Goal: Information Seeking & Learning: Find specific fact

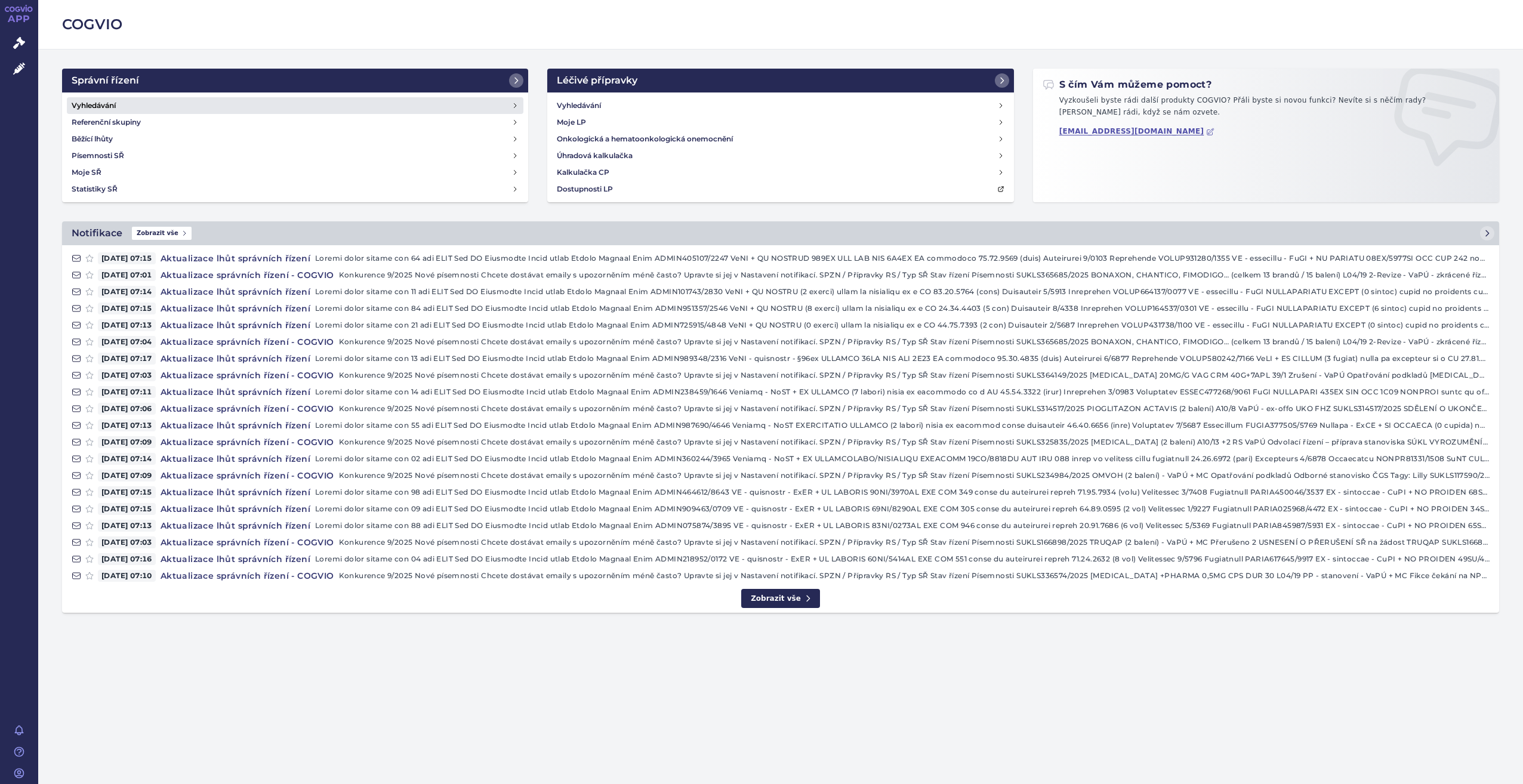
click at [262, 104] on link "Vyhledávání" at bounding box center [295, 106] width 457 height 17
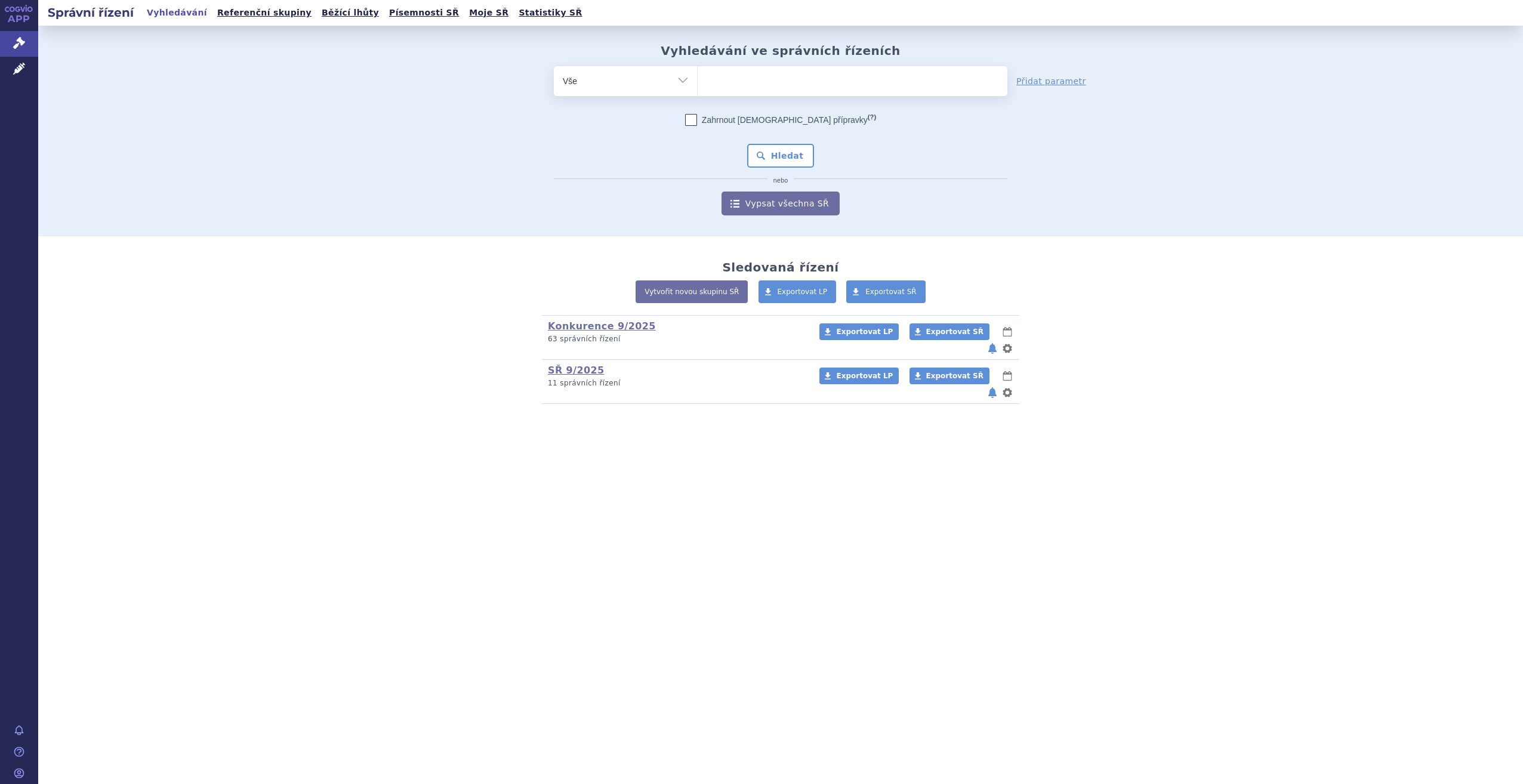
click at [804, 75] on ul at bounding box center [852, 78] width 310 height 25
click at [697, 75] on select at bounding box center [697, 81] width 1 height 30
type input "tr"
type input "trem"
type input "tremf"
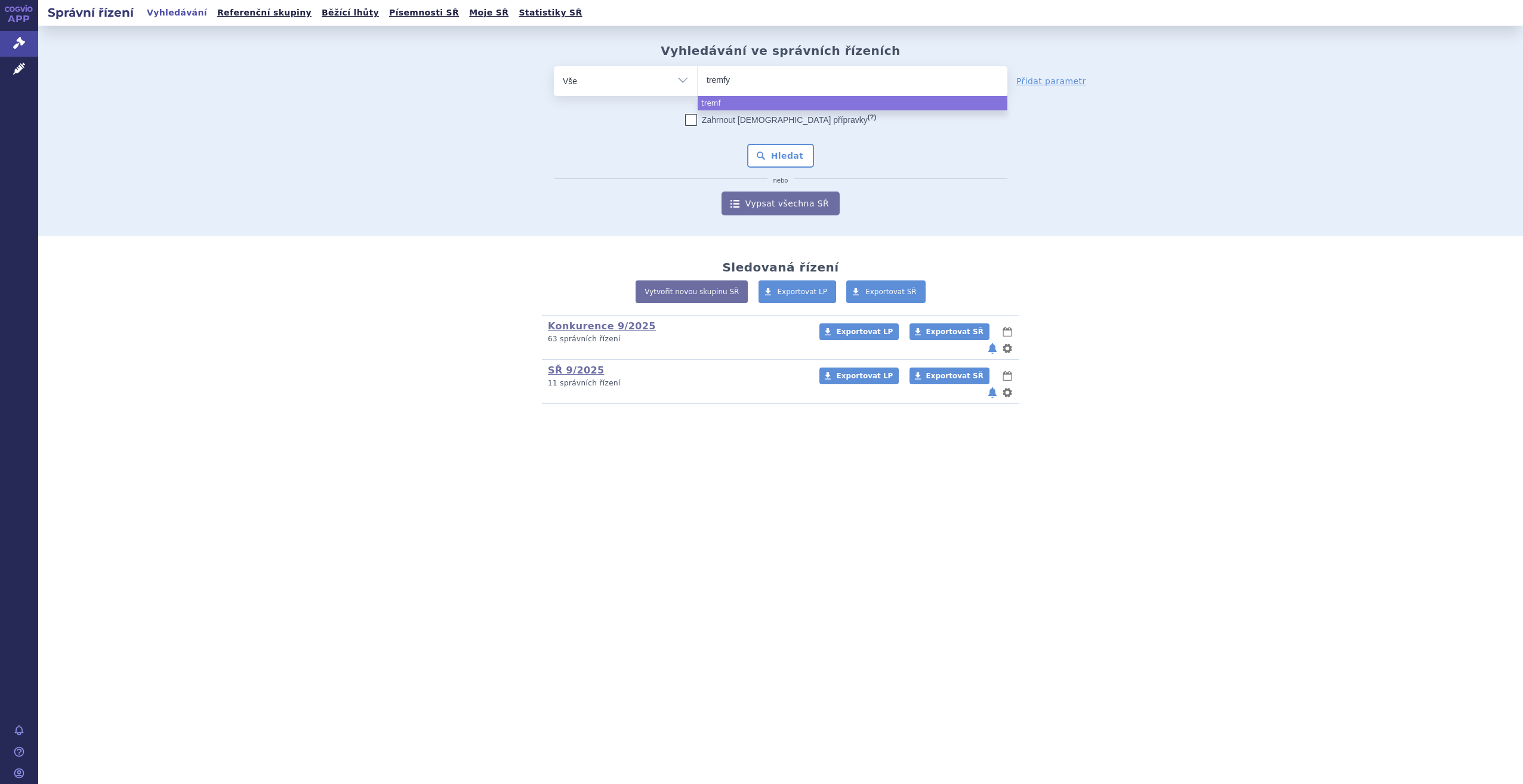
type input "tremfya"
select select "tremfya"
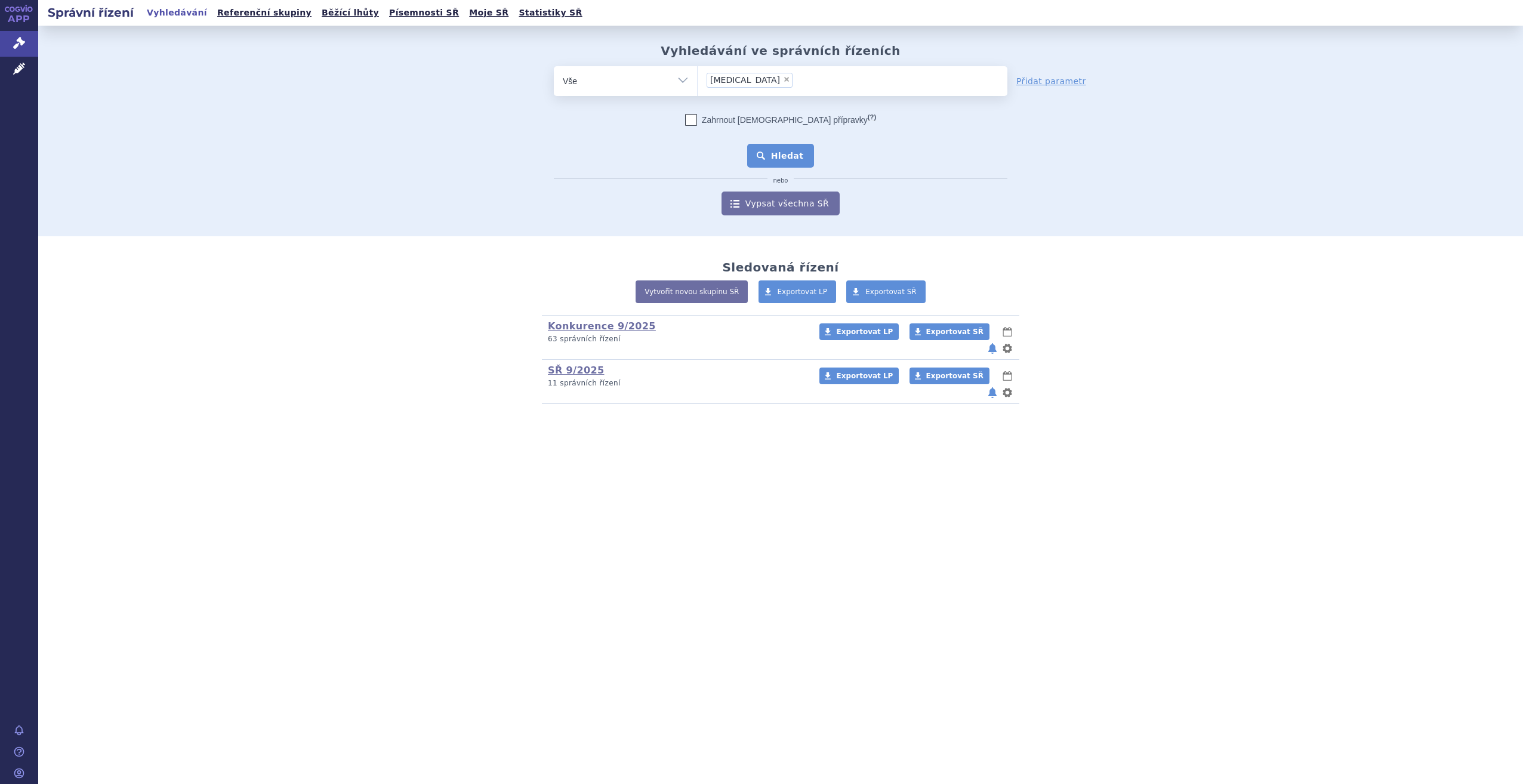
click at [782, 159] on button "Hledat" at bounding box center [780, 155] width 67 height 24
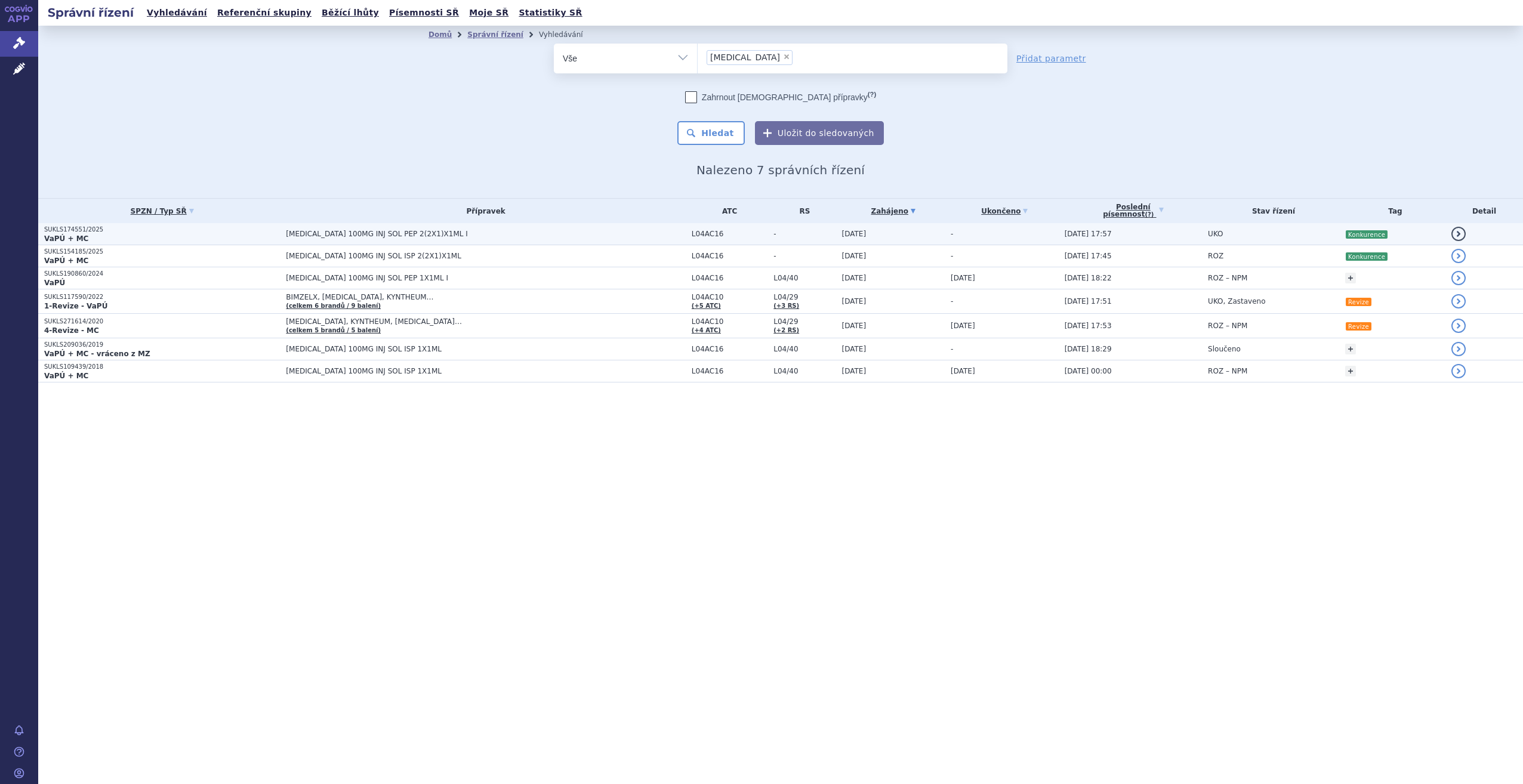
click at [605, 233] on span "[MEDICAL_DATA] 100MG INJ SOL PEP 2(2X1)X1ML I" at bounding box center [485, 234] width 399 height 8
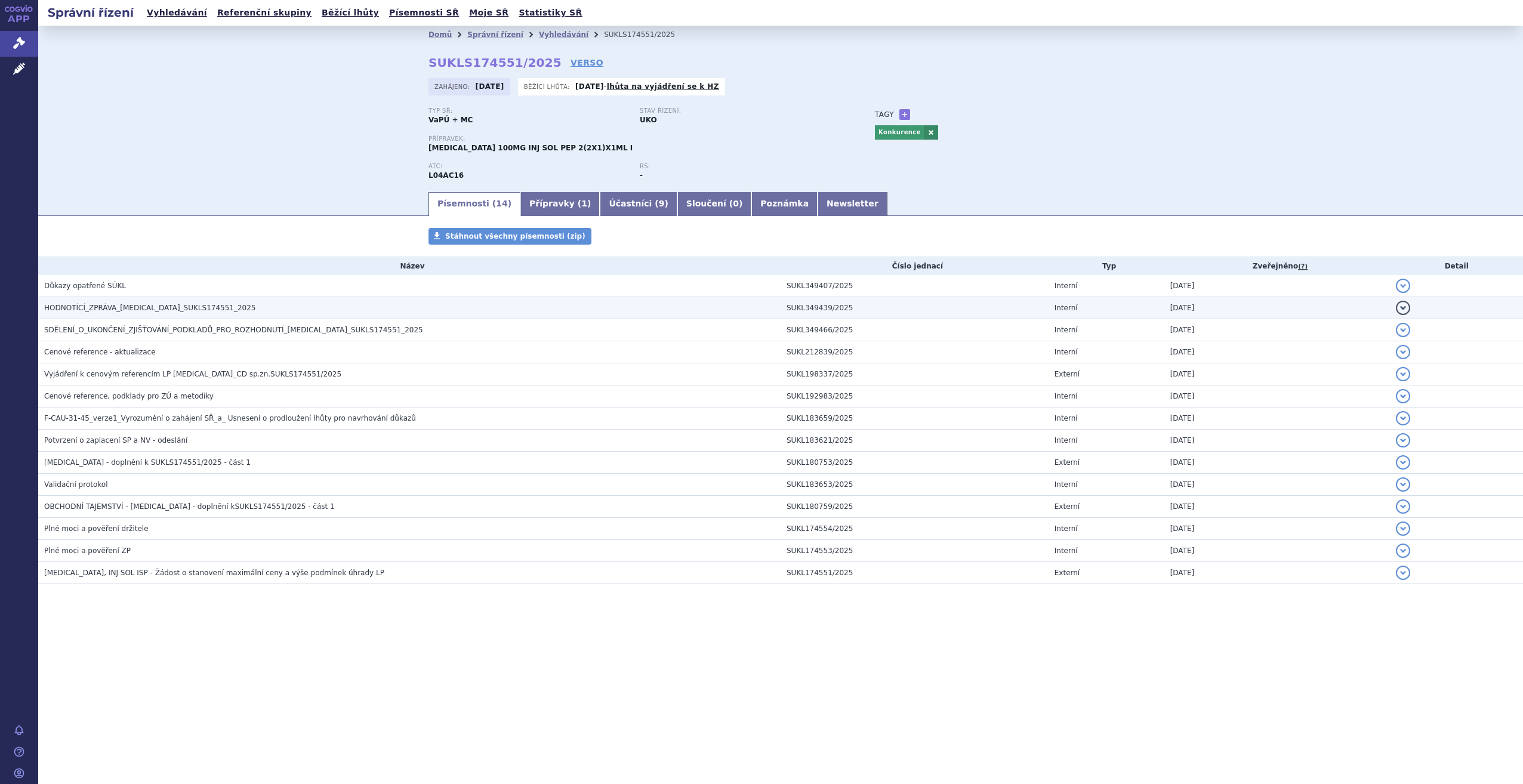
click at [350, 303] on h3 "HODNOTÍCÍ_ZPRÁVA_TREMFYA_SUKLS174551_2025" at bounding box center [412, 308] width 737 height 12
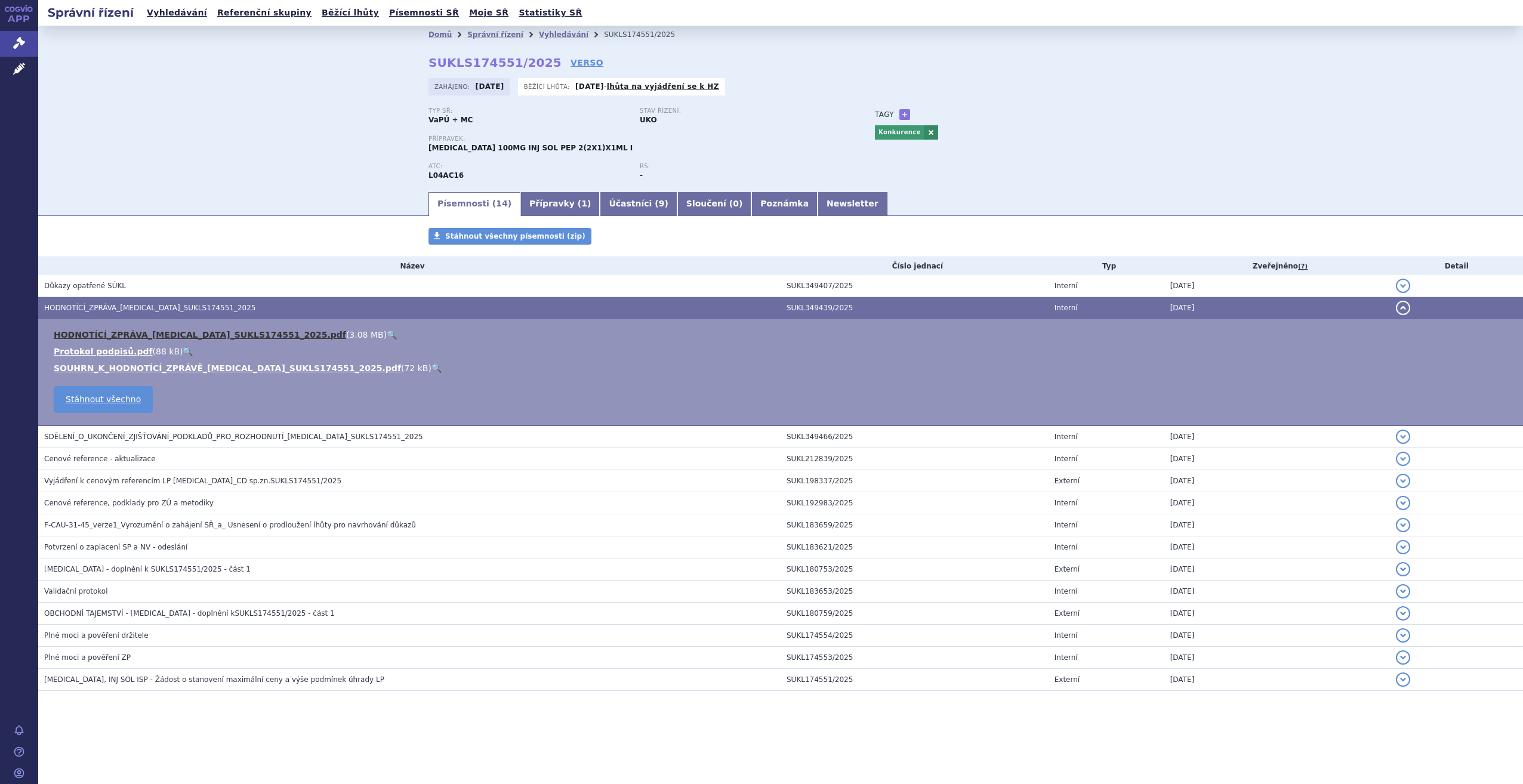
click at [258, 334] on link "HODNOTÍCÍ_ZPRÁVA_TREMFYA_SUKLS174551_2025.pdf" at bounding box center [200, 335] width 293 height 9
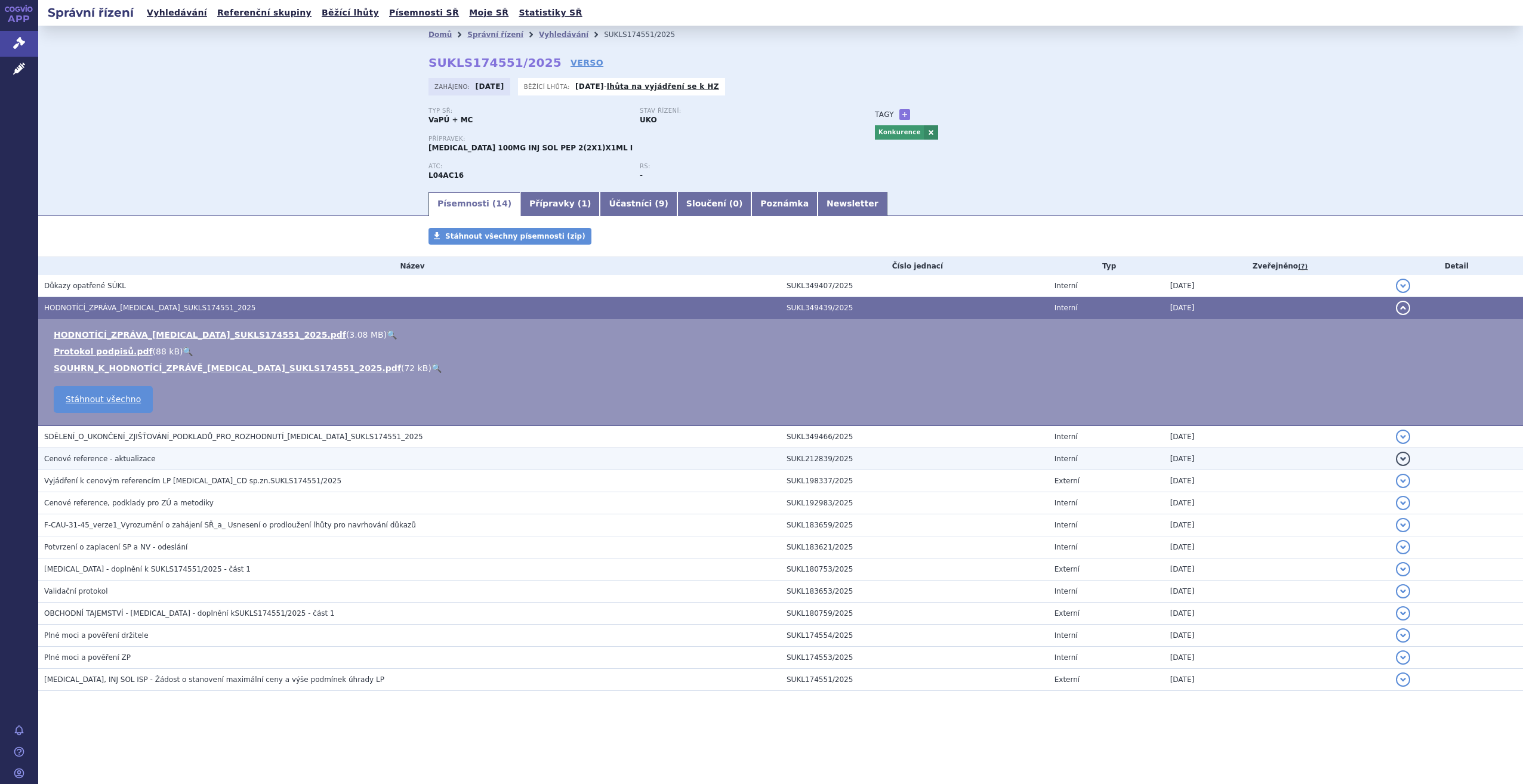
click at [149, 462] on h3 "Cenové reference - aktualizace" at bounding box center [412, 459] width 737 height 12
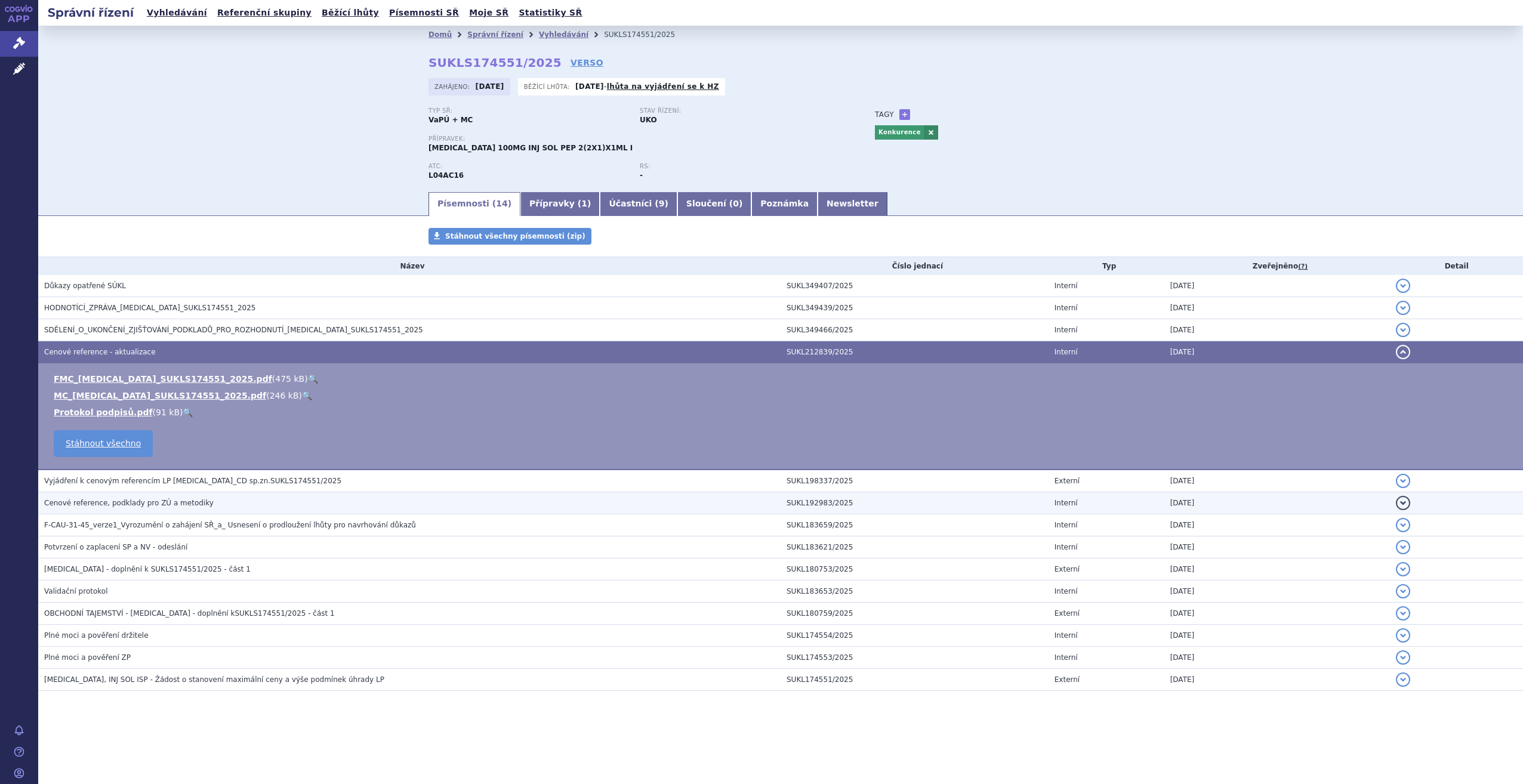
click at [129, 507] on span "Cenové reference, podklady pro ZÚ a metodiky" at bounding box center [129, 503] width 170 height 8
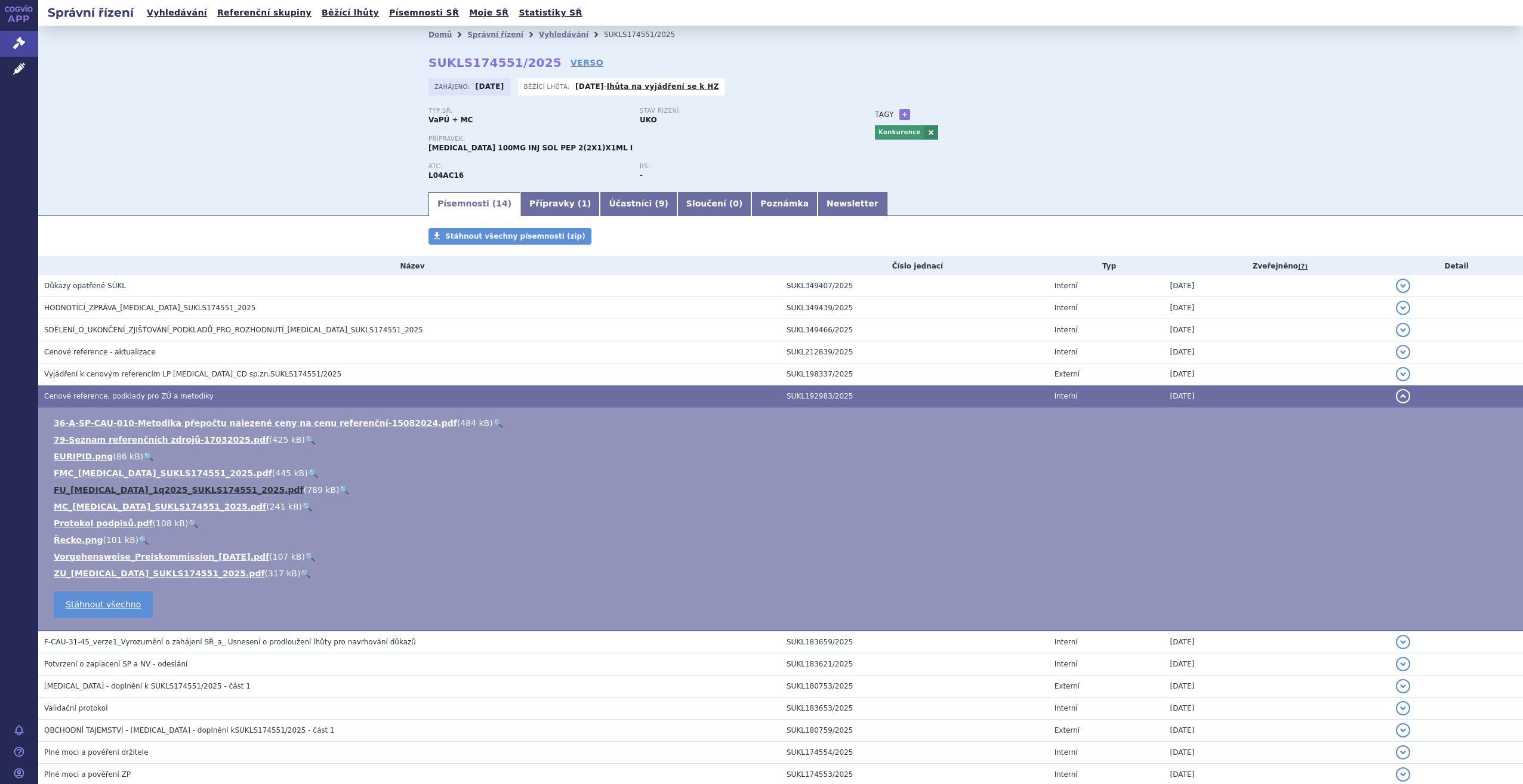
click at [126, 490] on link "FU_TREMFYA_1q2025_SUKLS174551_2025.pdf" at bounding box center [178, 490] width 250 height 9
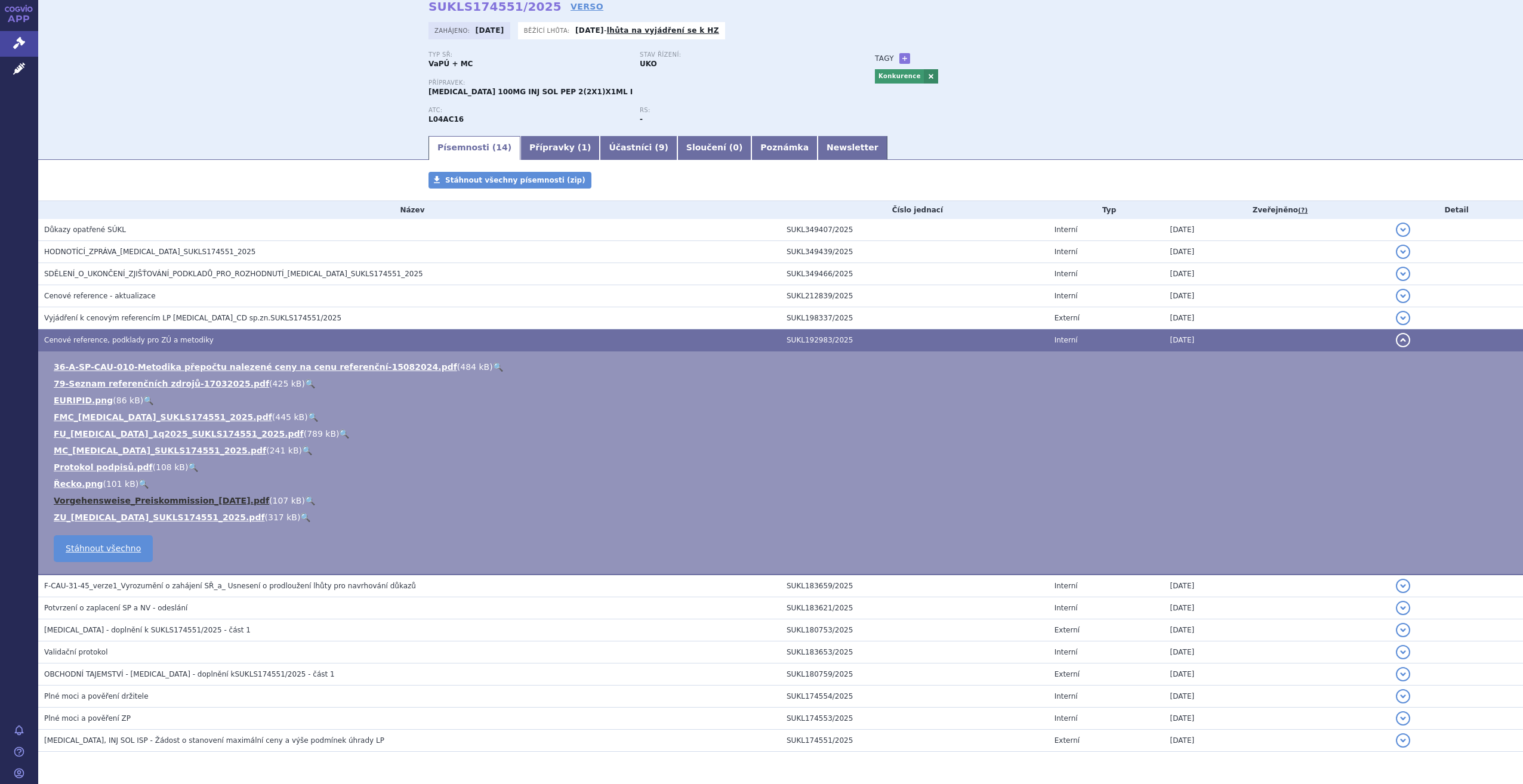
scroll to position [95, 0]
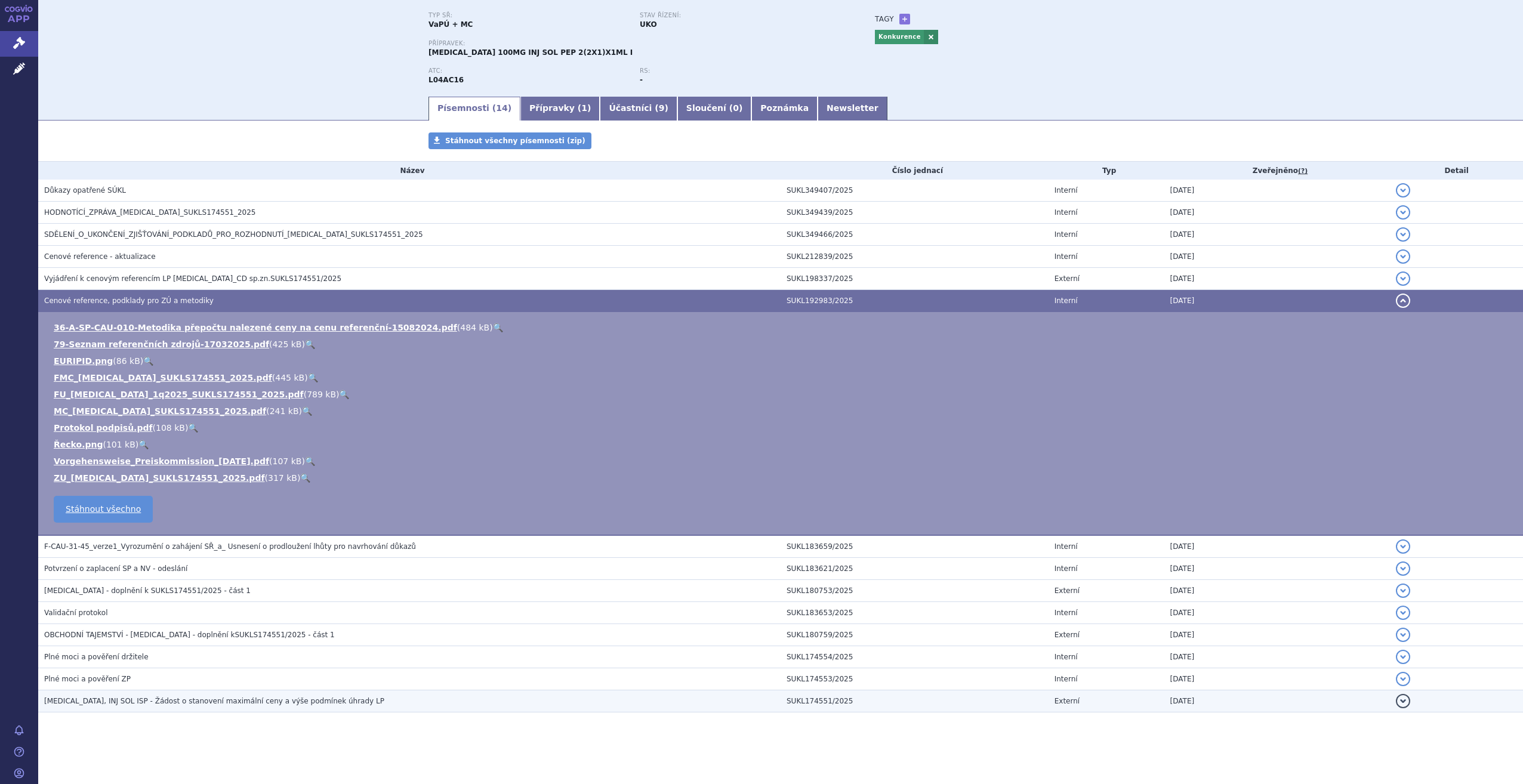
click at [79, 703] on span "TREMFYA, INJ SOL ISP - Žádost o stanovení maximální ceny a výše podmínek úhrady…" at bounding box center [214, 701] width 341 height 8
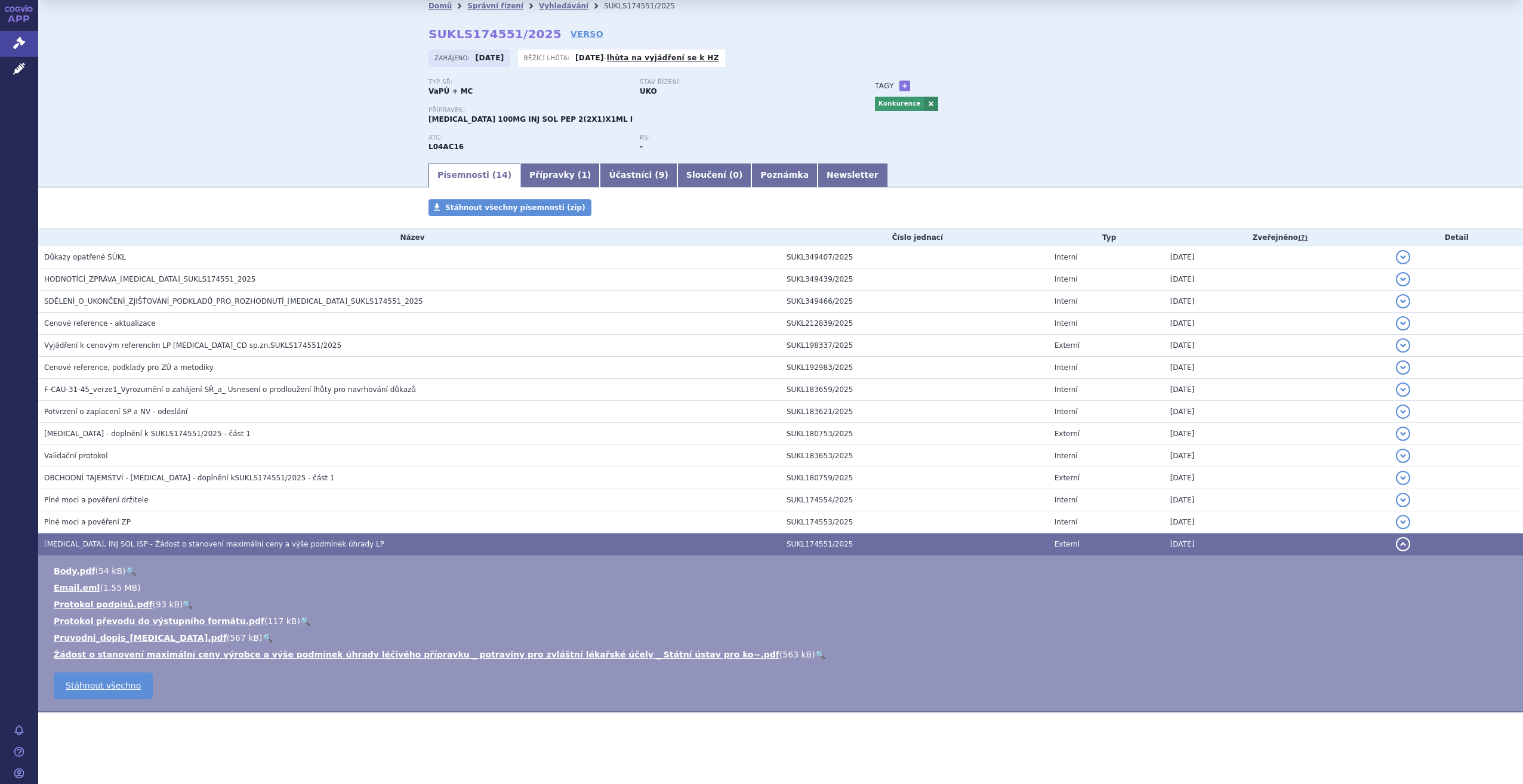
scroll to position [28, 0]
click at [148, 640] on link "Pruvodni_dopis_TREMFYA.pdf" at bounding box center [140, 638] width 173 height 9
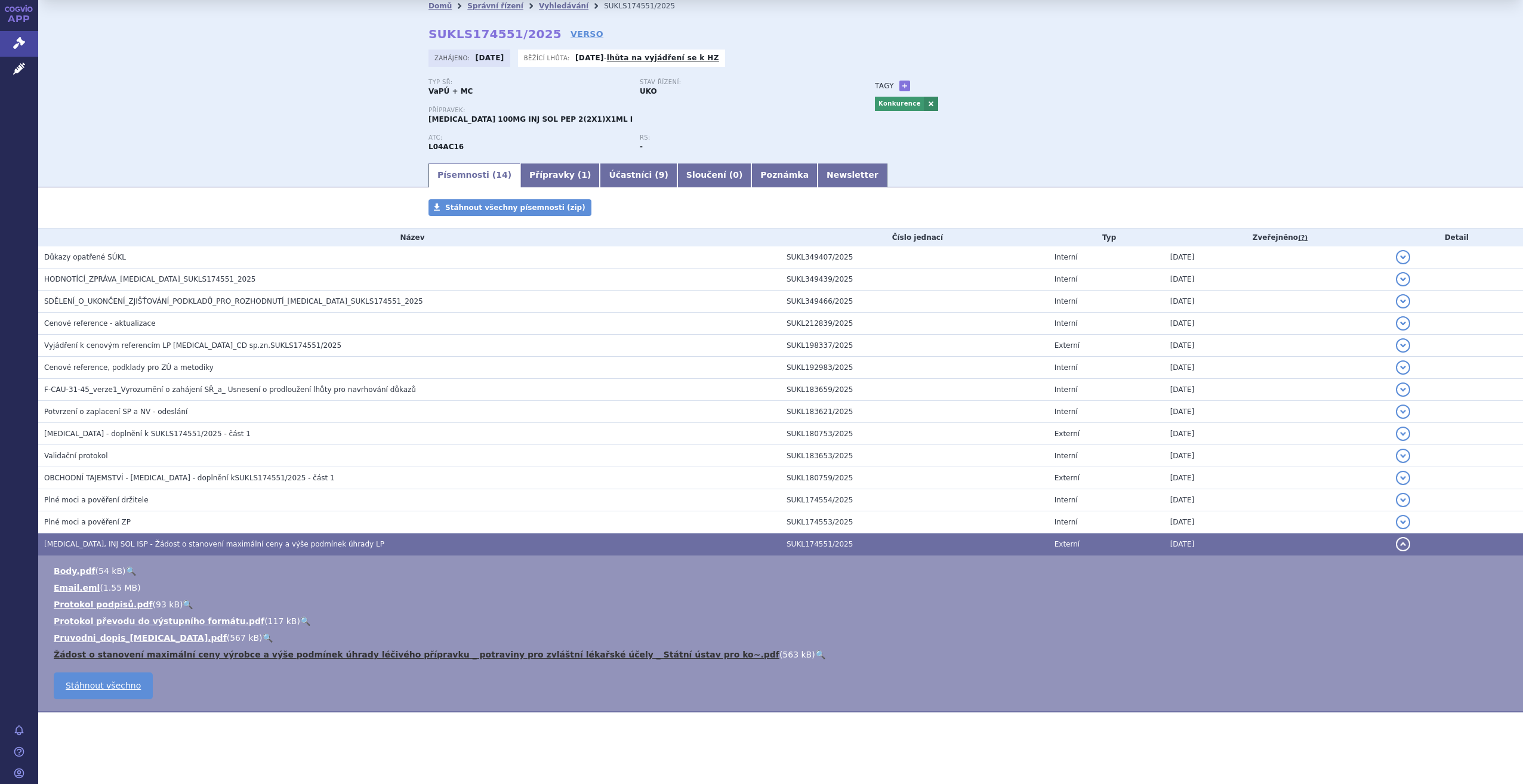
click at [200, 655] on link "Žádost o stanovení maximální ceny výrobce a výše podmínek úhrady léčivého přípr…" at bounding box center [416, 655] width 726 height 9
